Goal: Find contact information: Find contact information

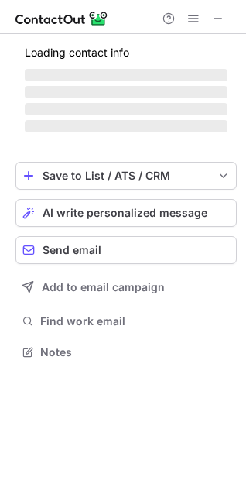
scroll to position [361, 246]
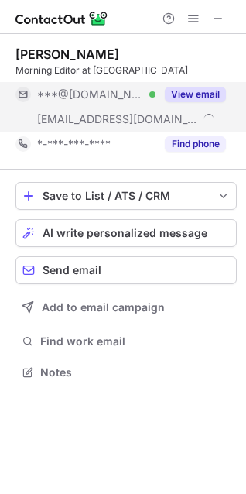
click at [203, 94] on button "View email" at bounding box center [195, 94] width 61 height 15
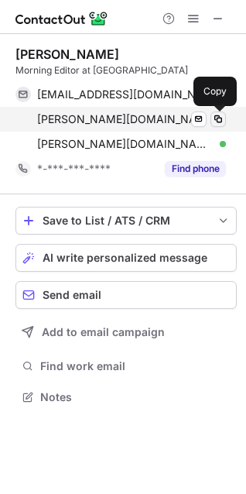
click at [222, 121] on span at bounding box center [218, 119] width 12 height 12
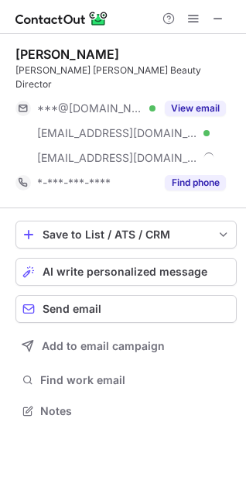
scroll to position [386, 246]
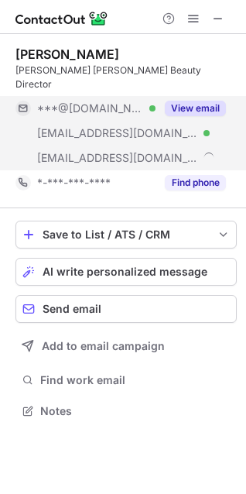
click at [201, 101] on button "View email" at bounding box center [195, 108] width 61 height 15
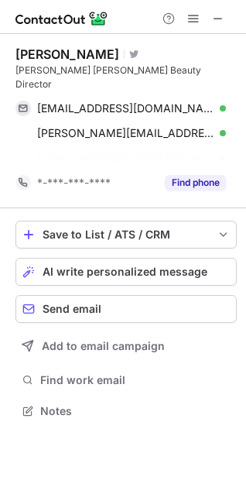
scroll to position [361, 246]
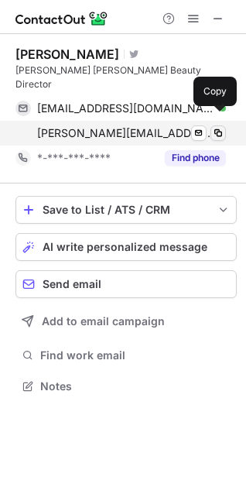
click at [218, 127] on span at bounding box center [218, 133] width 12 height 12
